Goal: Manage account settings

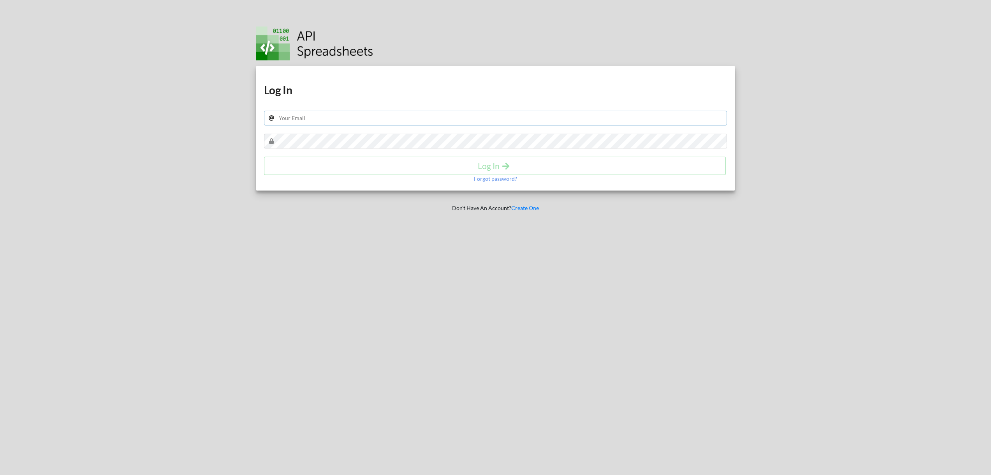
click at [377, 115] on input "text" at bounding box center [496, 118] width 464 height 15
type input "[EMAIL_ADDRESS][DOMAIN_NAME]"
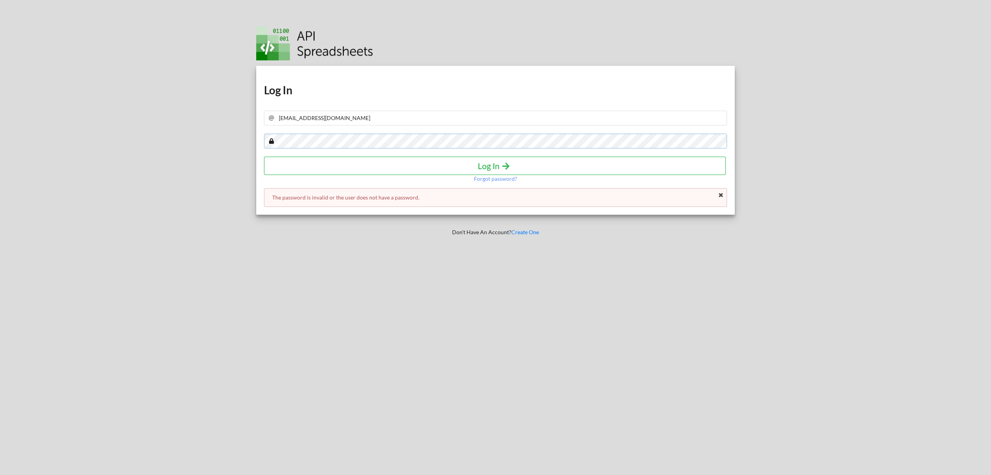
click at [331, 162] on div "Download hidden Download hidden Log In [EMAIL_ADDRESS][DOMAIN_NAME] Log In Forg…" at bounding box center [495, 140] width 479 height 149
click at [170, 129] on div "Download hidden Download hidden Log In [EMAIL_ADDRESS][DOMAIN_NAME] Log In Forg…" at bounding box center [495, 237] width 1003 height 475
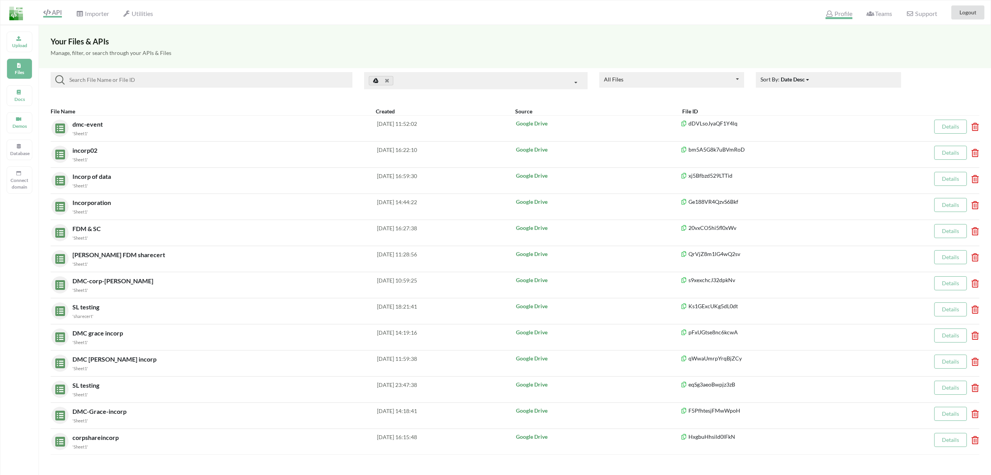
click at [848, 14] on span "Profile" at bounding box center [839, 14] width 26 height 9
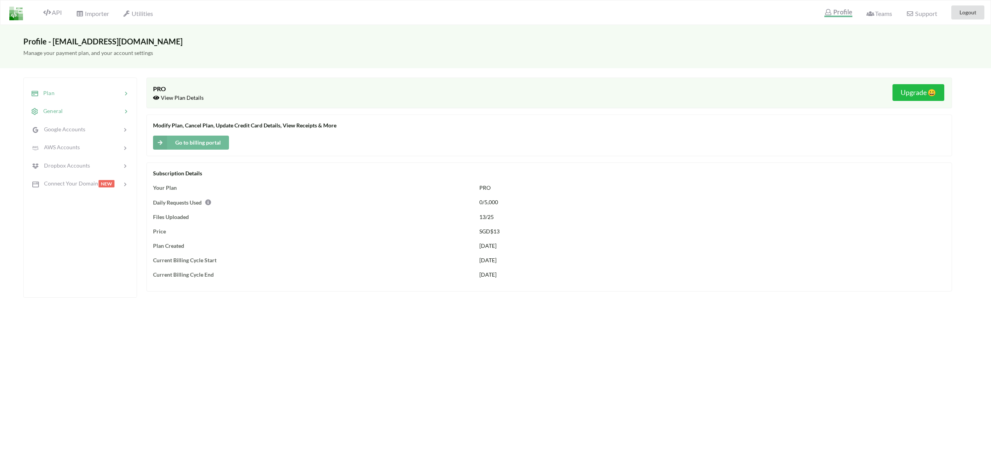
click at [82, 109] on div at bounding box center [92, 111] width 59 height 9
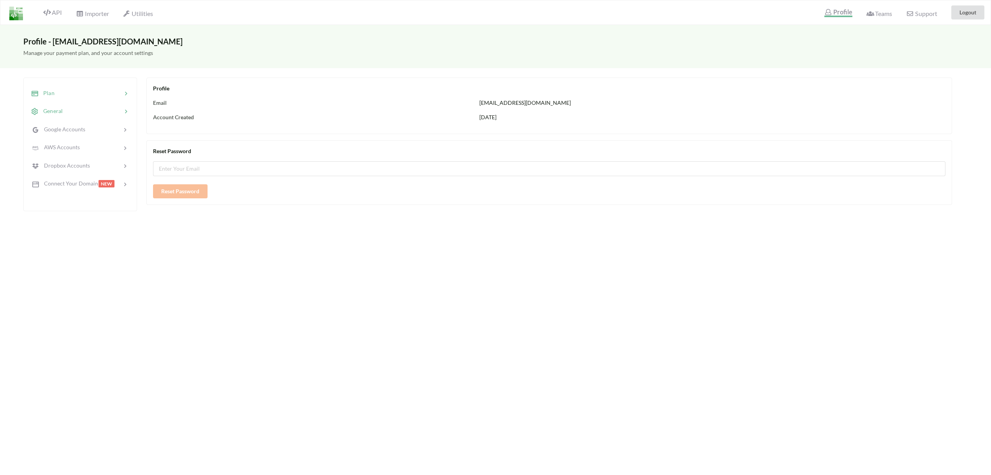
click at [68, 98] on div "Plan" at bounding box center [80, 93] width 102 height 18
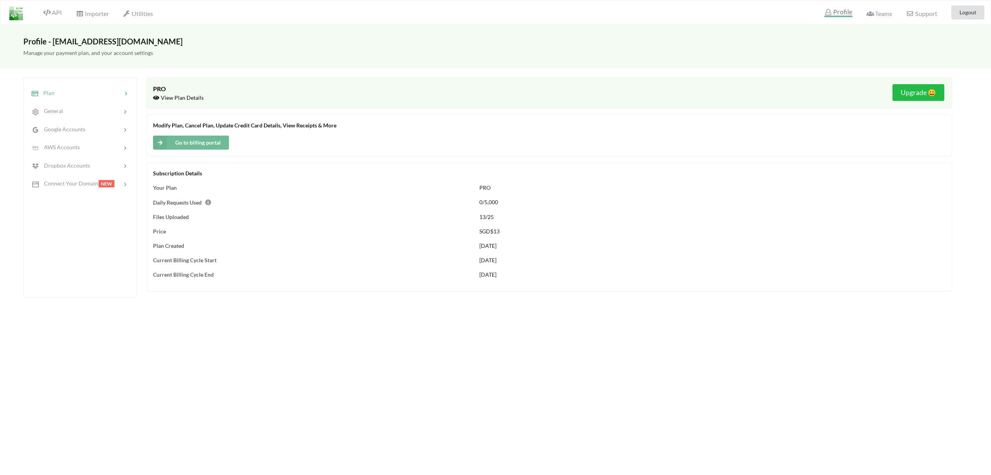
click at [182, 142] on button "Go to billing portal" at bounding box center [191, 143] width 76 height 14
